Goal: Navigation & Orientation: Find specific page/section

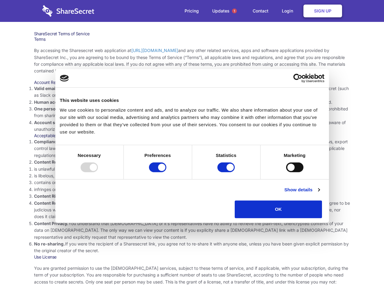
click at [192, 146] on li "Compliance with local laws and regulations. Your use of the Sharesecret must no…" at bounding box center [192, 149] width 317 height 20
click at [98, 172] on div at bounding box center [89, 168] width 17 height 10
click at [167, 172] on input "Preferences" at bounding box center [157, 168] width 17 height 10
checkbox input "false"
click at [227, 172] on input "Statistics" at bounding box center [226, 168] width 17 height 10
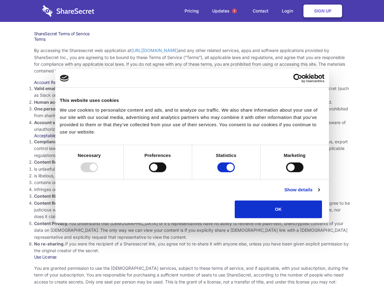
checkbox input "false"
click at [286, 172] on input "Marketing" at bounding box center [294, 168] width 17 height 10
checkbox input "true"
click at [320, 194] on link "Show details" at bounding box center [302, 189] width 35 height 7
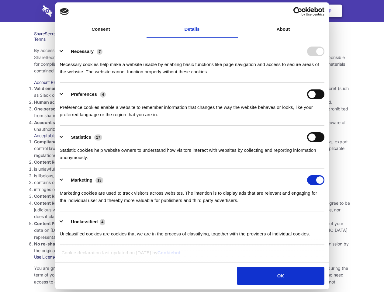
click at [328, 220] on ul "Necessary 7 Necessary cookies help make a website usable by enabling basic func…" at bounding box center [192, 142] width 271 height 205
click at [234, 11] on span "1" at bounding box center [234, 11] width 5 height 5
